Goal: Communication & Community: Answer question/provide support

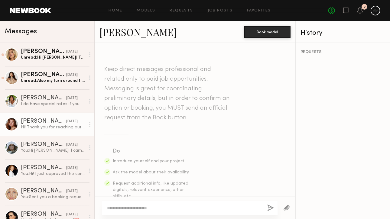
scroll to position [245, 0]
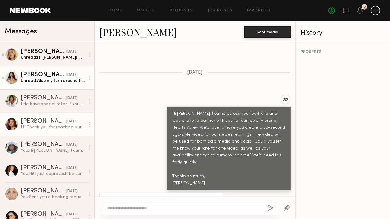
click at [17, 82] on link "Jenn L. yesterday Unread: Also my turn around time can be 3 days after receivin…" at bounding box center [47, 77] width 94 height 23
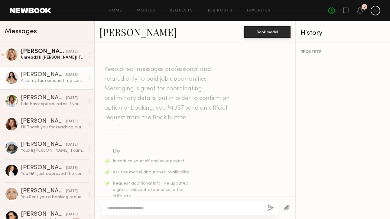
scroll to position [335, 0]
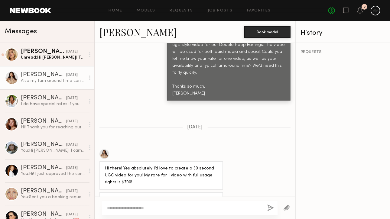
click at [105, 149] on div at bounding box center [105, 154] width 10 height 10
click at [55, 73] on div "Jenn L." at bounding box center [43, 75] width 45 height 6
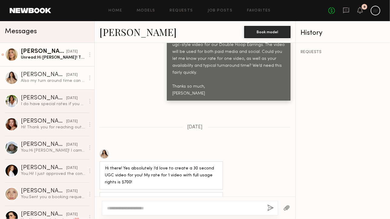
click at [55, 54] on div "Hailey M." at bounding box center [43, 52] width 45 height 6
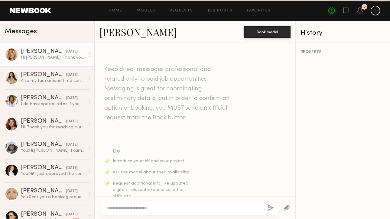
scroll to position [362, 0]
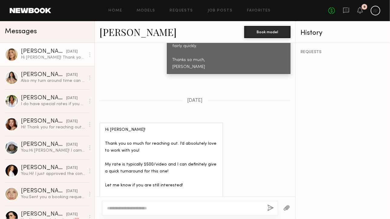
click at [16, 55] on div at bounding box center [12, 55] width 14 height 14
click at [13, 53] on div at bounding box center [12, 55] width 14 height 14
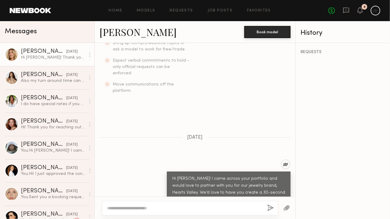
scroll to position [0, 0]
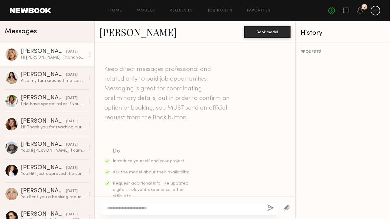
click at [15, 56] on div at bounding box center [12, 55] width 14 height 14
click at [33, 54] on div "Hailey M." at bounding box center [43, 52] width 45 height 6
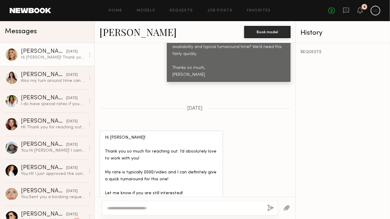
scroll to position [362, 0]
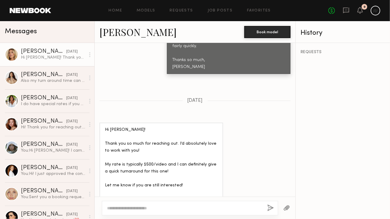
click at [109, 150] on div "Hi Anna! Thank you so much for reaching out. I’d absolutely love to work with y…" at bounding box center [161, 168] width 113 height 83
click at [111, 182] on div "Hi Anna! Thank you so much for reaching out. I’d absolutely love to work with y…" at bounding box center [161, 168] width 113 height 83
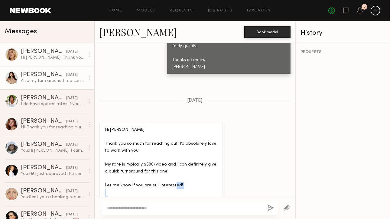
click at [13, 76] on div at bounding box center [12, 78] width 14 height 14
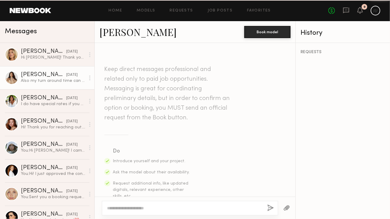
scroll to position [335, 0]
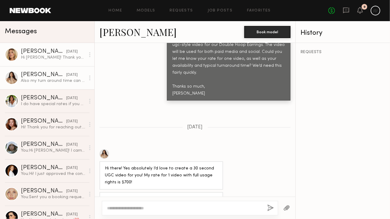
click at [17, 58] on div at bounding box center [12, 55] width 14 height 14
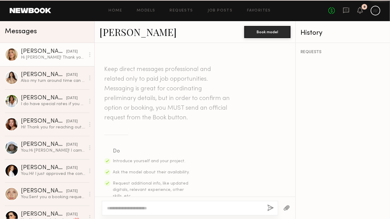
scroll to position [362, 0]
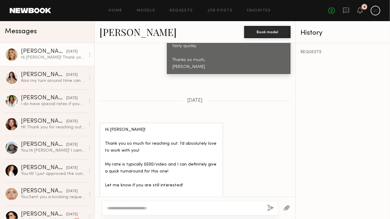
click at [116, 127] on div "Hi Anna! Thank you so much for reaching out. I’d absolutely love to work with y…" at bounding box center [161, 168] width 113 height 83
drag, startPoint x: 53, startPoint y: 58, endPoint x: 56, endPoint y: 47, distance: 11.3
click at [56, 47] on link "Hailey M. yesterday Hi Anna! Thank you so much for reaching out. I’d absolutely…" at bounding box center [47, 54] width 94 height 23
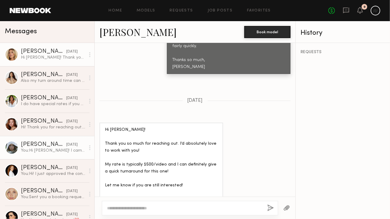
click at [68, 157] on link "Mallory P. 08/27/2025 You: Hi Mallory! I came across your portfolio and would l…" at bounding box center [47, 147] width 94 height 23
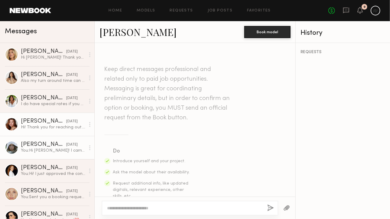
scroll to position [222, 0]
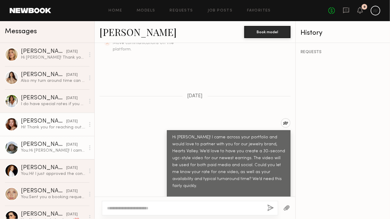
click at [49, 126] on div "Hi! Thank you for reaching out. My rate for full usage is $500 and I can get it…" at bounding box center [53, 128] width 64 height 6
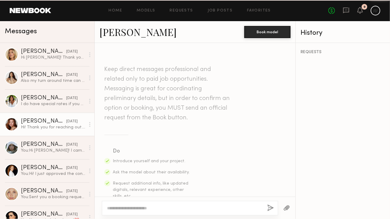
scroll to position [245, 0]
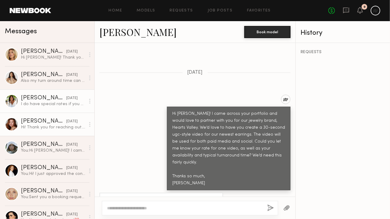
click at [37, 108] on link "AnnaNoel O. 08/27/2025 I do have special rates if you are interested in working…" at bounding box center [47, 101] width 94 height 23
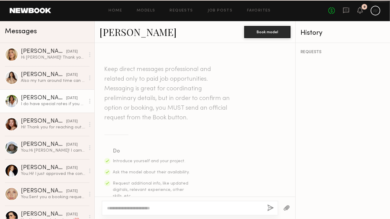
scroll to position [295, 0]
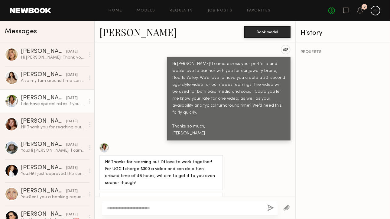
click at [104, 143] on div at bounding box center [105, 148] width 10 height 10
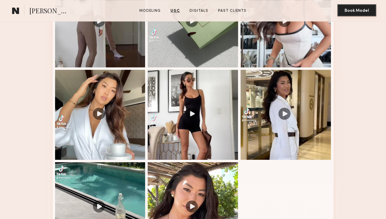
scroll to position [847, 0]
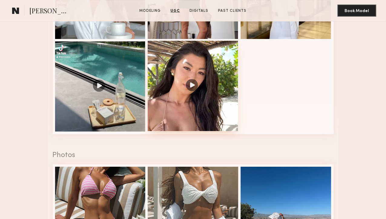
click at [194, 131] on div at bounding box center [193, 86] width 90 height 90
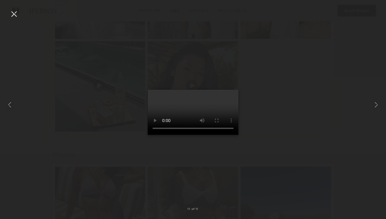
click at [67, 81] on div at bounding box center [193, 105] width 386 height 190
click at [17, 11] on div at bounding box center [14, 14] width 10 height 10
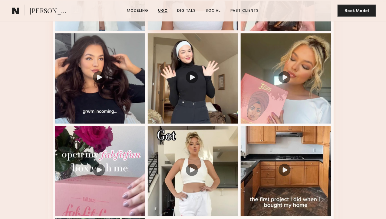
scroll to position [635, 0]
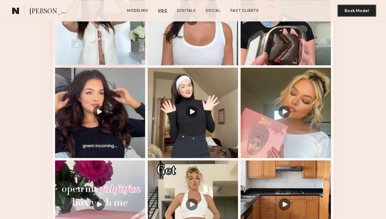
click at [92, 65] on div at bounding box center [100, 19] width 90 height 90
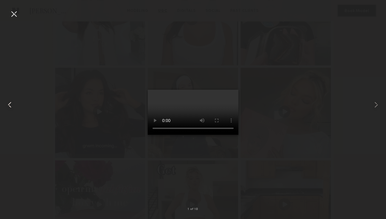
click at [8, 15] on div at bounding box center [7, 105] width 15 height 190
click at [263, 124] on div at bounding box center [193, 105] width 386 height 190
click at [374, 103] on common-icon at bounding box center [376, 105] width 10 height 10
click at [29, 24] on div at bounding box center [193, 105] width 386 height 190
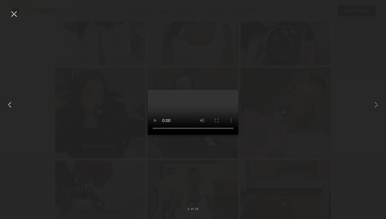
click at [5, 15] on div at bounding box center [7, 105] width 15 height 190
click at [9, 14] on div at bounding box center [14, 14] width 10 height 10
